Goal: Check status: Check status

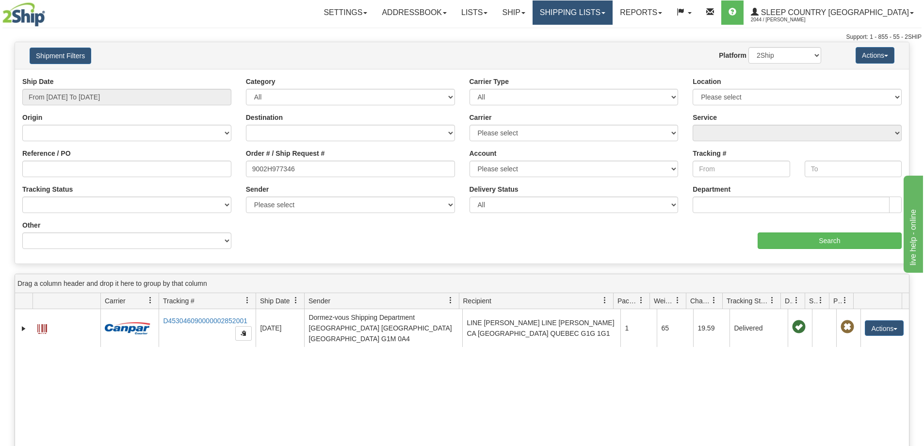
drag, startPoint x: 609, startPoint y: 6, endPoint x: 609, endPoint y: 16, distance: 9.3
click at [609, 6] on link "Shipping lists" at bounding box center [572, 12] width 80 height 24
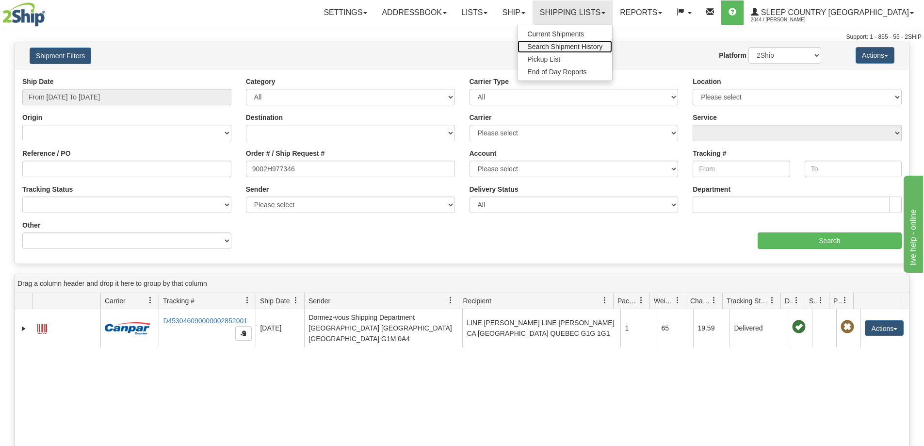
drag, startPoint x: 613, startPoint y: 47, endPoint x: 546, endPoint y: 69, distance: 70.5
click at [602, 48] on span "Search Shipment History" at bounding box center [564, 47] width 75 height 8
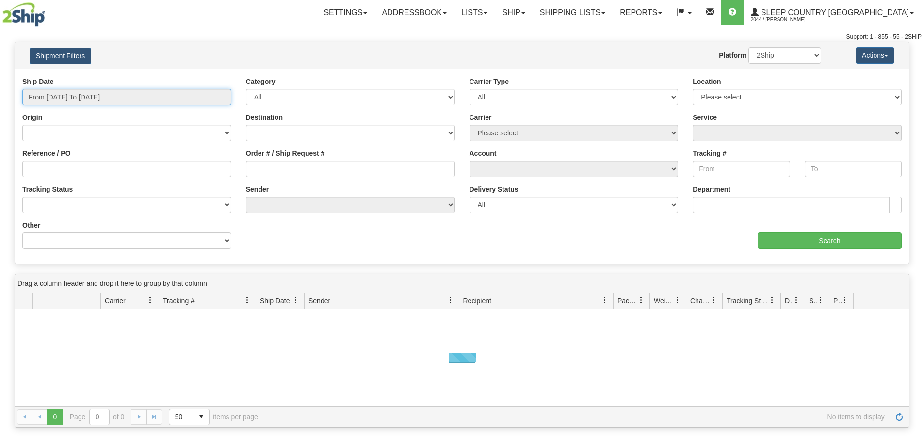
click at [53, 96] on input "From 08/12/2025 To 08/13/2025" at bounding box center [126, 97] width 209 height 16
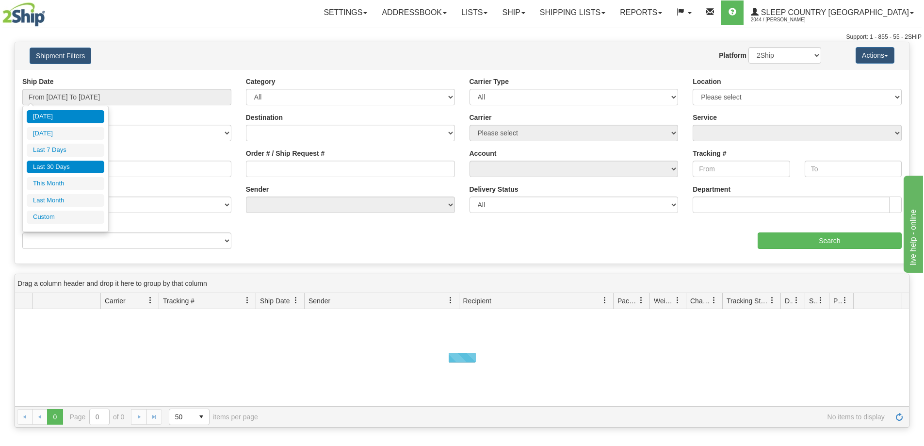
click at [52, 168] on li "Last 30 Days" at bounding box center [66, 166] width 78 height 13
type input "From 07/15/2025 To 08/13/2025"
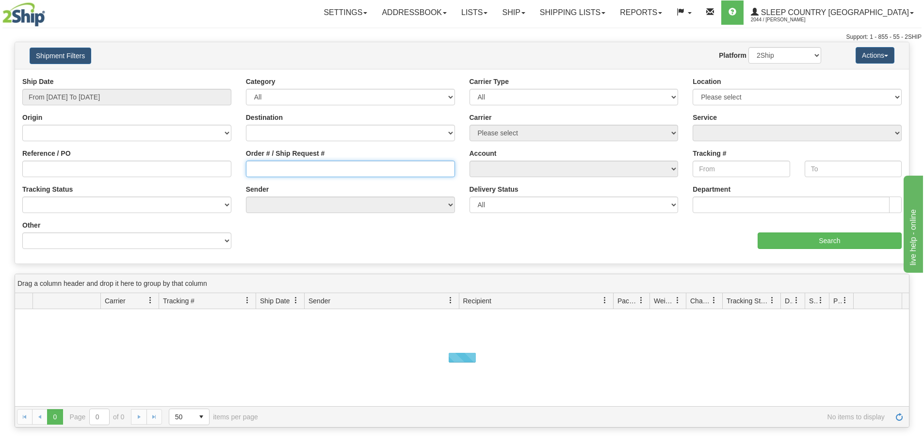
click at [281, 174] on input "Order # / Ship Request #" at bounding box center [350, 168] width 209 height 16
paste input "9000H983418"
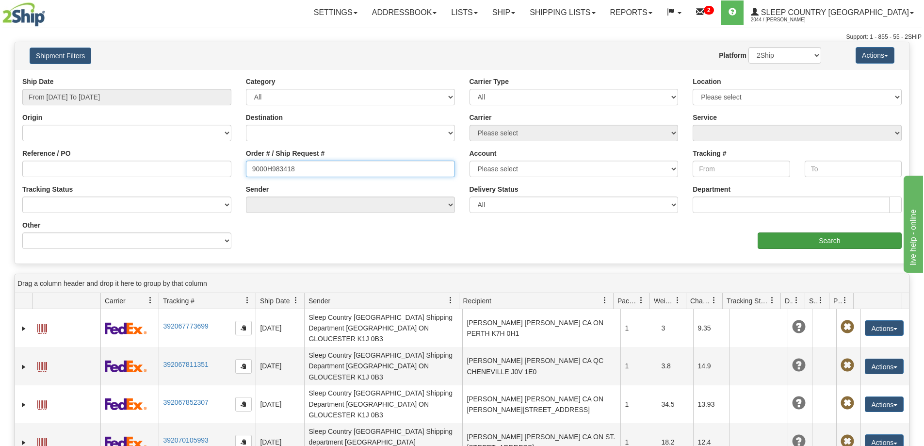
type input "9000H983418"
click at [832, 242] on input "Search" at bounding box center [829, 240] width 144 height 16
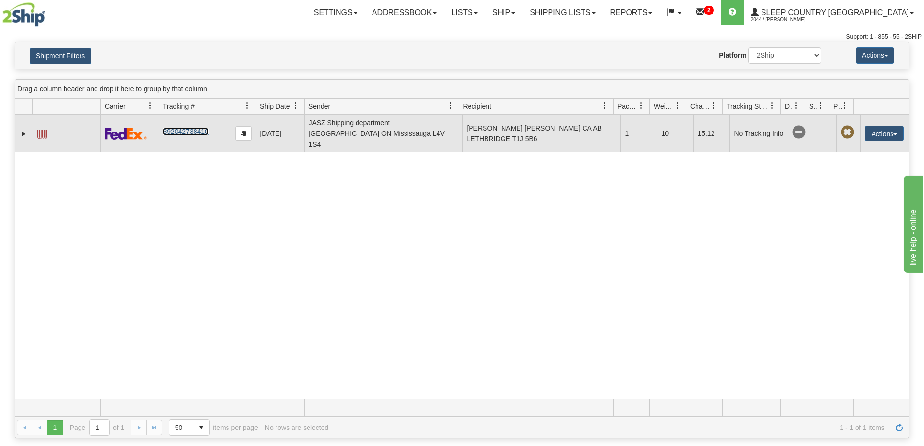
click at [192, 128] on link "392042738410" at bounding box center [185, 132] width 45 height 8
